Goal: Find specific page/section: Find specific page/section

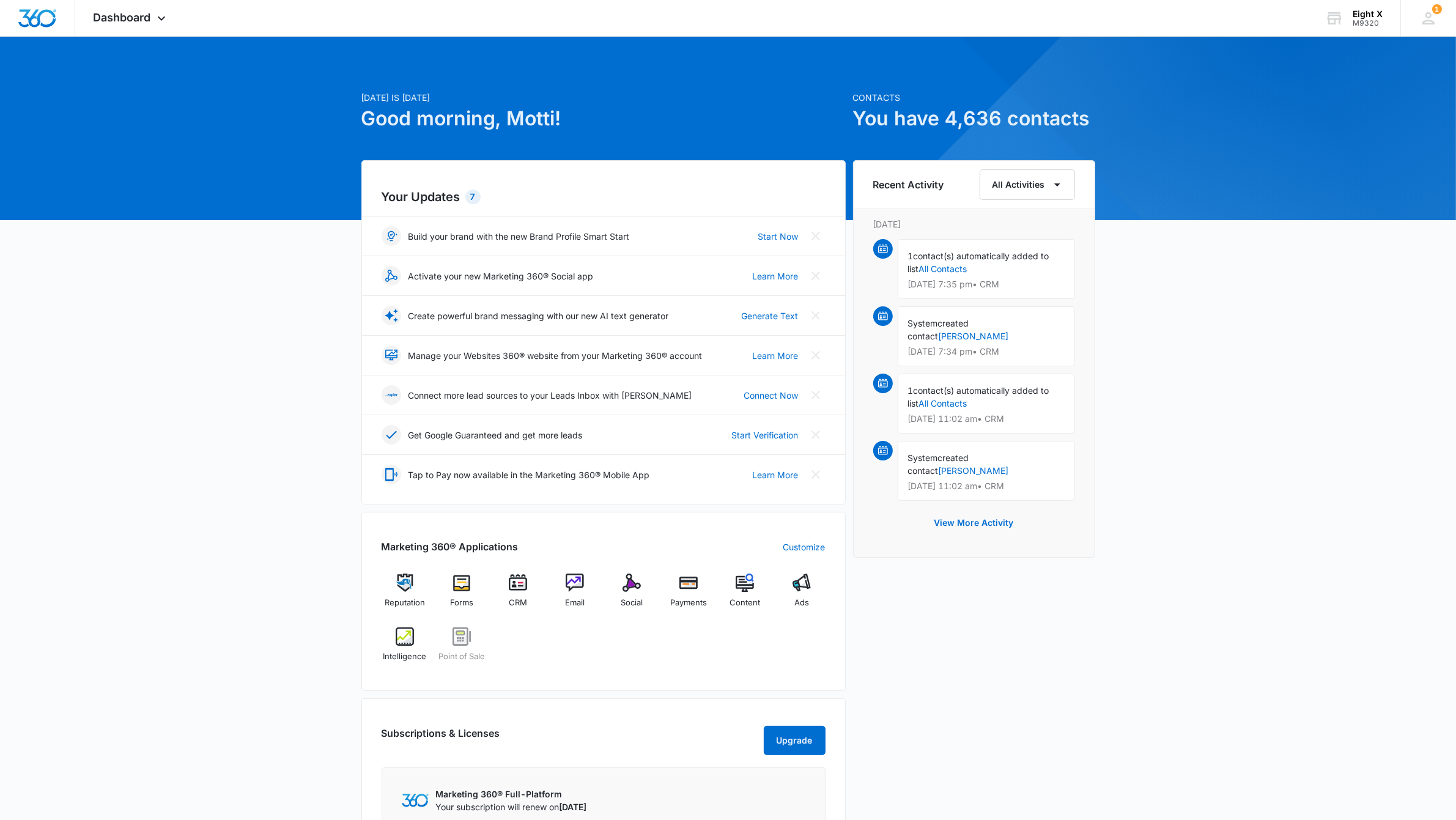
click at [582, 574] on div "Marketing 360® Applications Customize Reputation Forms CRM Email Social Payment…" at bounding box center [604, 602] width 484 height 179
click at [586, 583] on div "Email" at bounding box center [576, 595] width 47 height 44
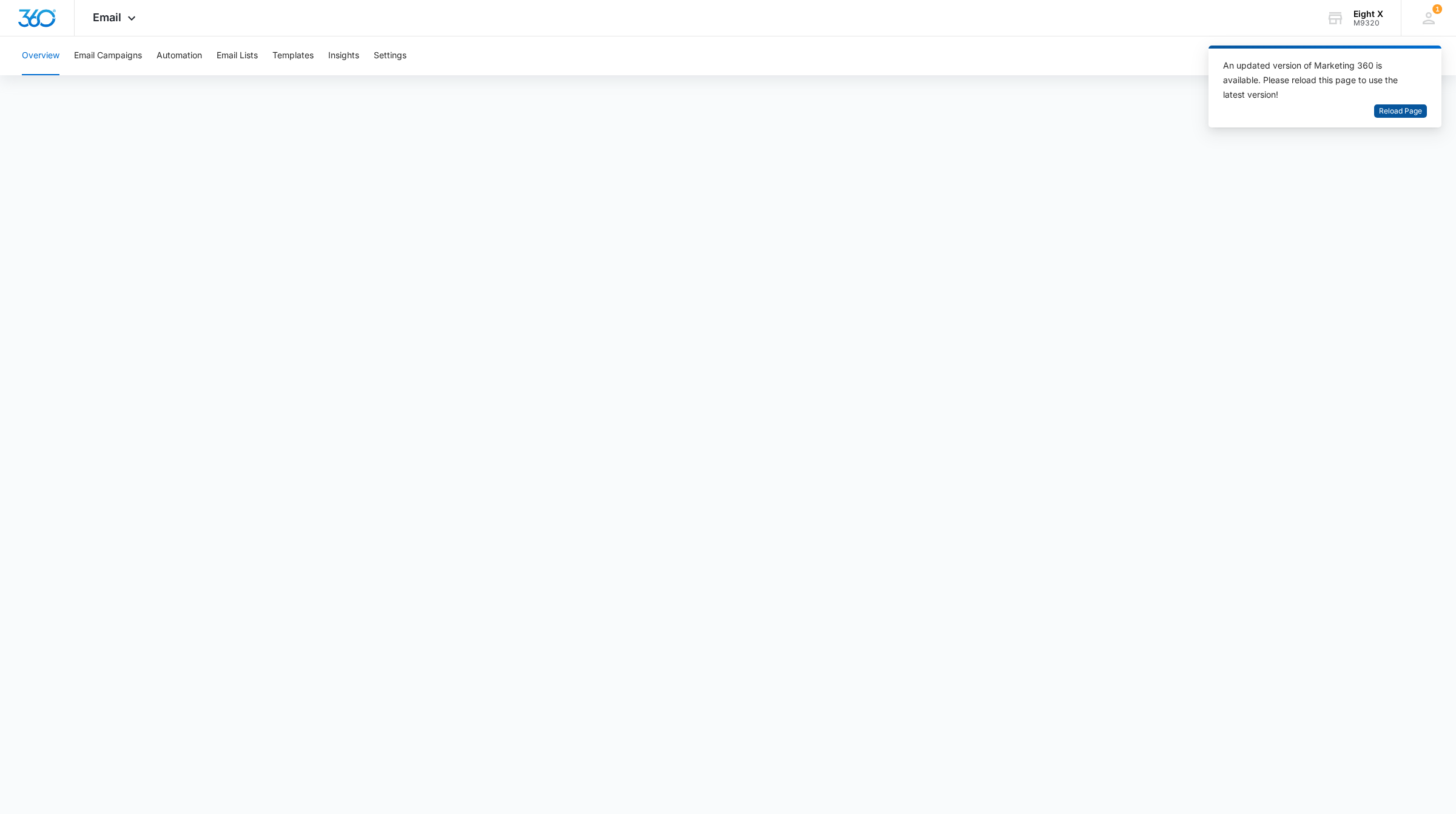
click at [1398, 111] on span "Reload Page" at bounding box center [1400, 111] width 43 height 12
